Goal: Information Seeking & Learning: Learn about a topic

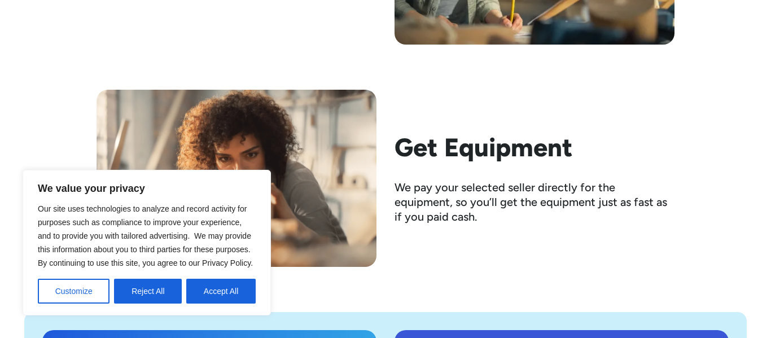
scroll to position [1954, 0]
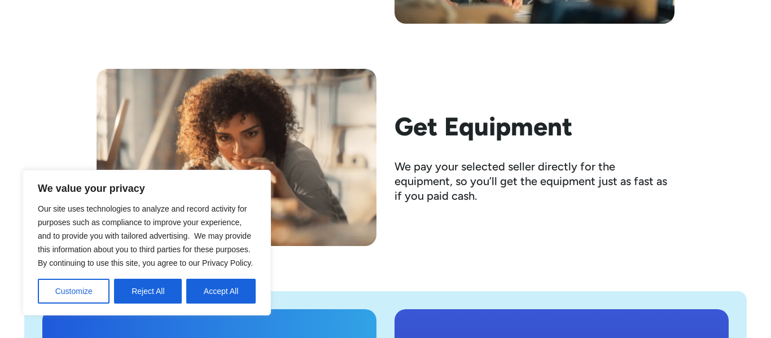
drag, startPoint x: 770, startPoint y: 11, endPoint x: 765, endPoint y: 175, distance: 163.7
click at [221, 296] on button "Accept All" at bounding box center [220, 291] width 69 height 25
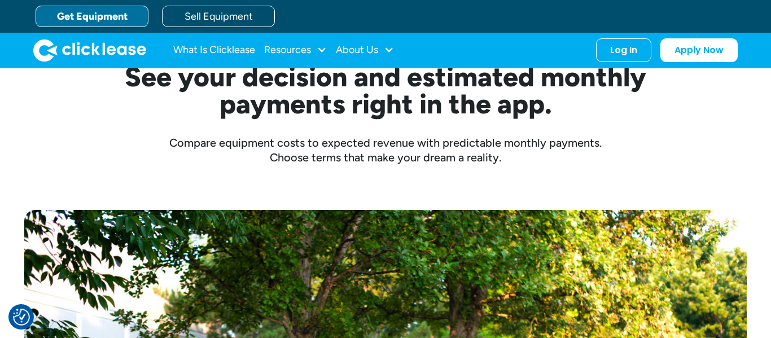
scroll to position [277, 0]
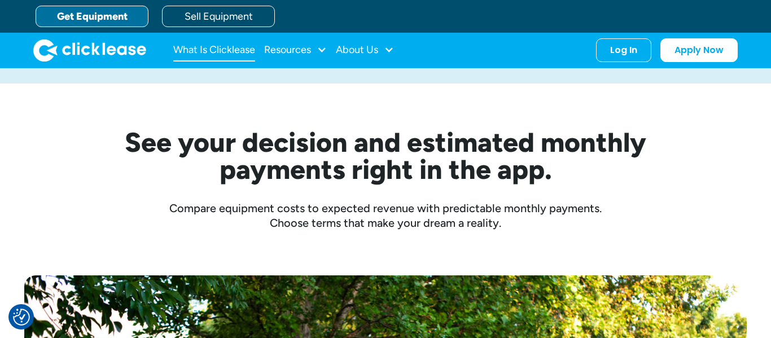
click at [227, 49] on link "What Is Clicklease" at bounding box center [214, 50] width 82 height 23
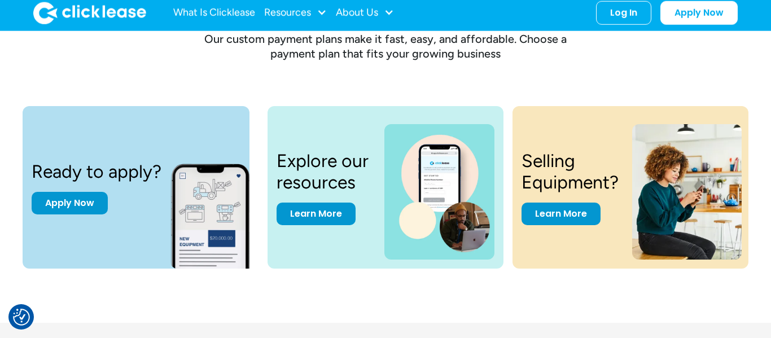
scroll to position [1420, 0]
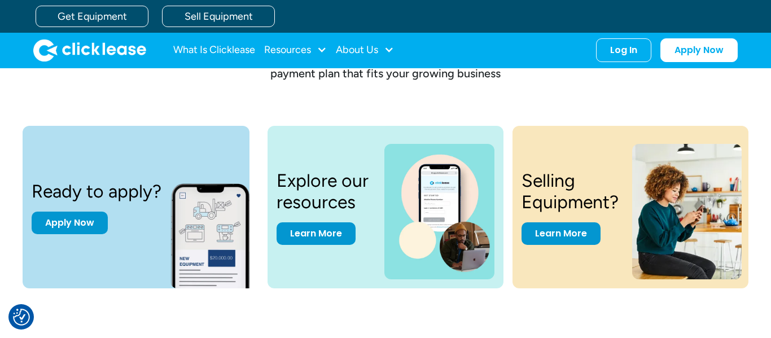
drag, startPoint x: 769, startPoint y: 39, endPoint x: 756, endPoint y: 283, distance: 244.1
click at [339, 238] on link "Learn More" at bounding box center [316, 231] width 79 height 23
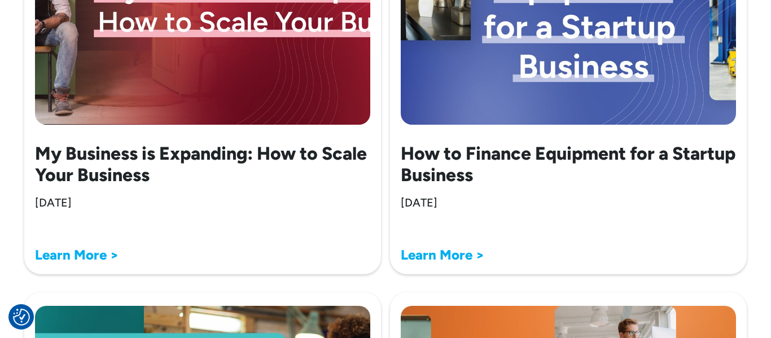
scroll to position [1440, 0]
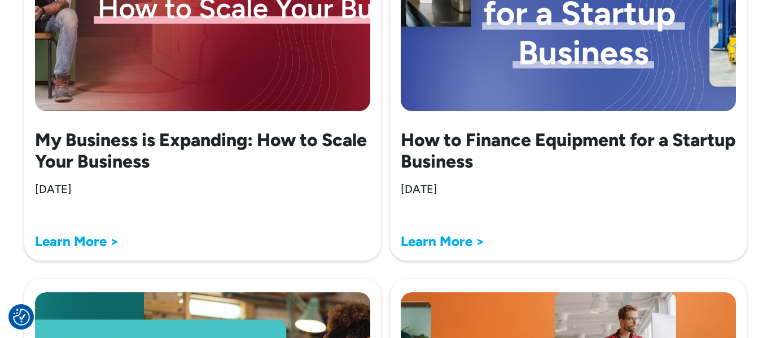
drag, startPoint x: 0, startPoint y: 0, endPoint x: 769, endPoint y: 135, distance: 780.4
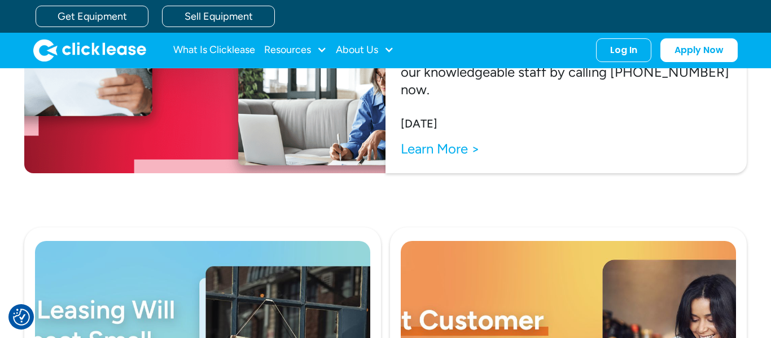
scroll to position [264, 0]
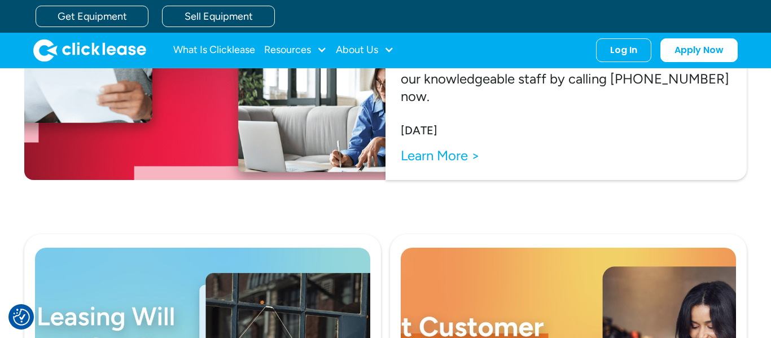
click at [758, 35] on div "What Is Clicklease Resources Blog Case Studies Videos FAQs About Us About Us Ca…" at bounding box center [385, 51] width 771 height 36
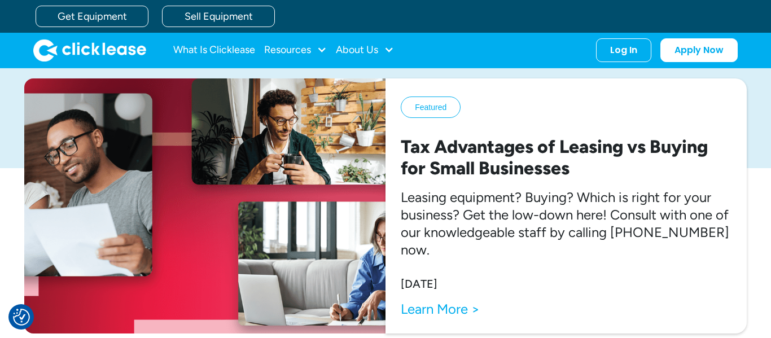
scroll to position [0, 0]
